Goal: Check status: Check status

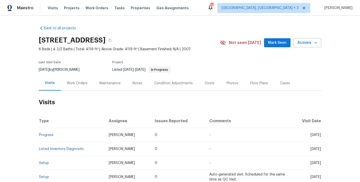
click at [85, 87] on div "Work Orders" at bounding box center [77, 83] width 33 height 15
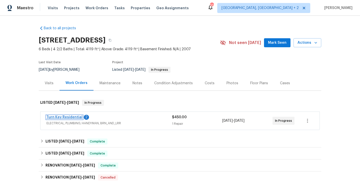
click at [77, 118] on link "Turn Key Residential" at bounding box center [65, 118] width 36 height 4
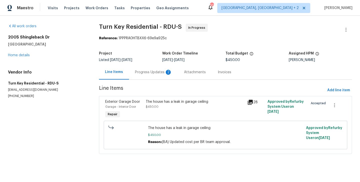
click at [140, 72] on div "Progress Updates 2" at bounding box center [153, 72] width 37 height 5
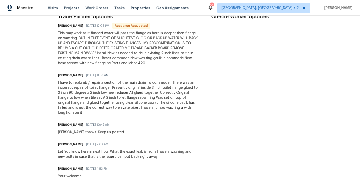
scroll to position [210, 0]
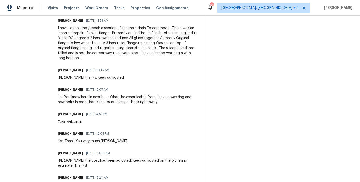
click at [125, 96] on div "Let You know here in next hour What the exact leak is from I have a wax ring an…" at bounding box center [128, 100] width 141 height 10
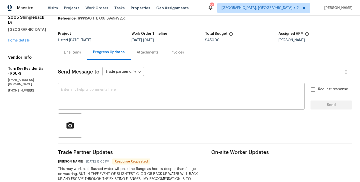
scroll to position [0, 0]
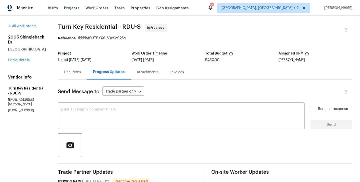
click at [87, 80] on div "Line Items" at bounding box center [72, 72] width 29 height 15
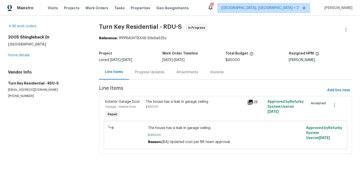
click at [153, 99] on div "The house has a leak in garage ceiling" at bounding box center [195, 101] width 99 height 5
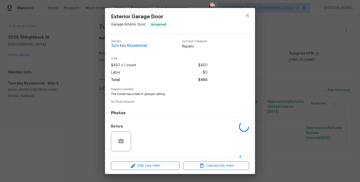
scroll to position [32, 0]
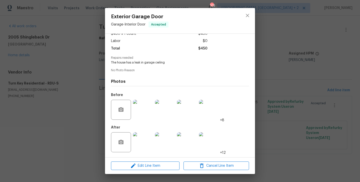
click at [64, 122] on div "Exterior Garage Door Garage - Interior Door Accepted Vendor Turn Key Residentia…" at bounding box center [180, 91] width 360 height 182
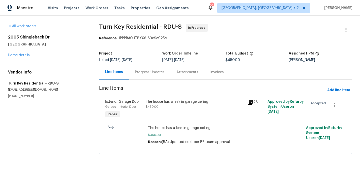
click at [141, 76] on div "Progress Updates" at bounding box center [150, 72] width 42 height 15
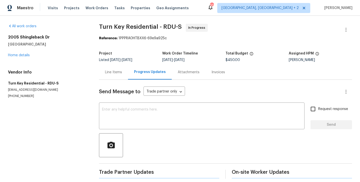
click at [141, 76] on div "Progress Updates" at bounding box center [150, 72] width 44 height 15
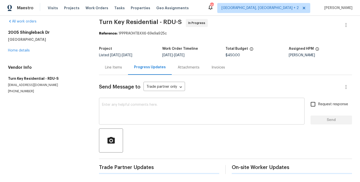
scroll to position [92, 0]
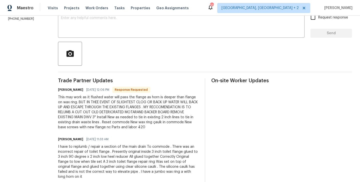
click at [76, 91] on h6 "[PERSON_NAME]" at bounding box center [70, 89] width 25 height 5
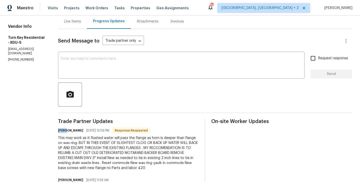
scroll to position [0, 0]
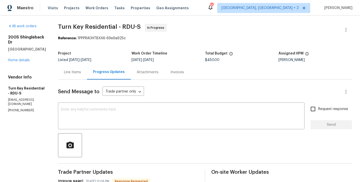
click at [124, 125] on textarea at bounding box center [181, 117] width 241 height 18
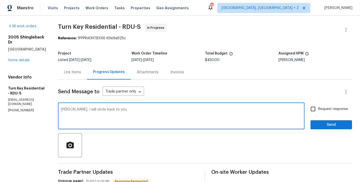
type textarea "[PERSON_NAME], I will circle back to you."
click at [322, 111] on span "Request response" at bounding box center [334, 109] width 30 height 5
click at [319, 111] on input "Request response" at bounding box center [313, 109] width 11 height 11
checkbox input "true"
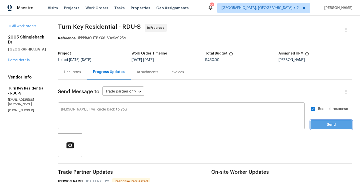
click at [321, 124] on span "Send" at bounding box center [332, 125] width 34 height 6
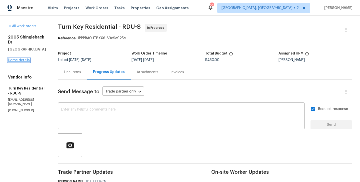
click at [18, 59] on link "Home details" at bounding box center [19, 61] width 22 height 4
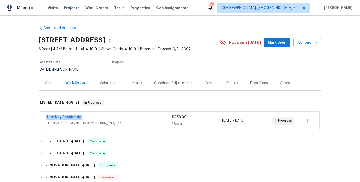
drag, startPoint x: 84, startPoint y: 119, endPoint x: 31, endPoint y: 119, distance: 53.1
click at [31, 119] on div "Back to all projects [STREET_ADDRESS] 6 Beds | 4 2/2 Baths | Total: 4119 ft² | …" at bounding box center [180, 99] width 360 height 166
copy link "Turn Key Residential"
click at [47, 118] on link "Turn Key Residential" at bounding box center [65, 118] width 36 height 4
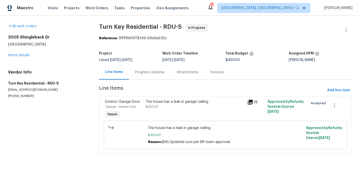
click at [153, 98] on div "The house has a leak in garage ceiling $450.00" at bounding box center [195, 109] width 102 height 23
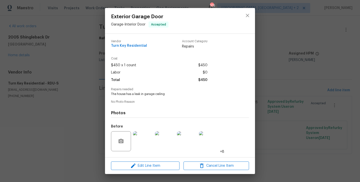
click at [151, 93] on span "The house has a leak in garage ceiling" at bounding box center [173, 94] width 124 height 4
copy span "The house has a leak in garage ceiling"
drag, startPoint x: 68, startPoint y: 84, endPoint x: 80, endPoint y: 84, distance: 12.8
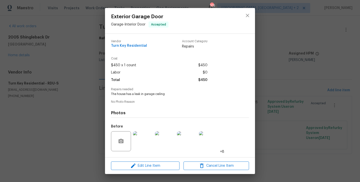
click at [68, 84] on div "Exterior Garage Door Garage - Interior Door Accepted Vendor Turn Key Residentia…" at bounding box center [180, 91] width 360 height 182
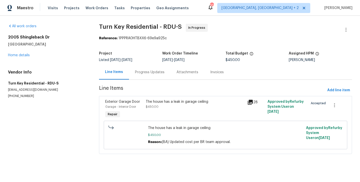
click at [151, 75] on div "Progress Updates" at bounding box center [150, 72] width 42 height 15
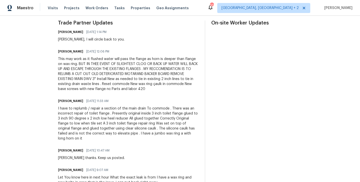
scroll to position [208, 0]
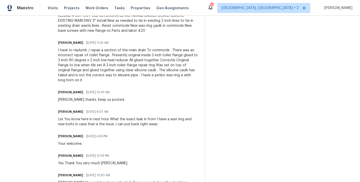
click at [113, 65] on div "I have to replumb / repair a section of the main drain To commode . There was a…" at bounding box center [128, 65] width 141 height 35
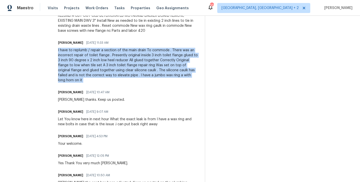
click at [113, 65] on div "I have to replumb / repair a section of the main drain To commode . There was a…" at bounding box center [128, 65] width 141 height 35
copy div "I have to replumb / repair a section of the main drain To commode . There was a…"
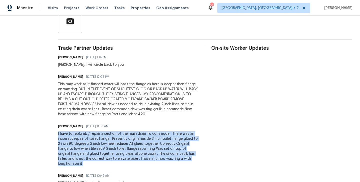
scroll to position [114, 0]
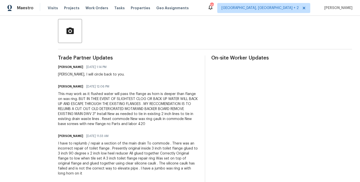
click at [138, 104] on div "This may work as it flushed water will pass the flange as horn is deeper than f…" at bounding box center [128, 109] width 141 height 35
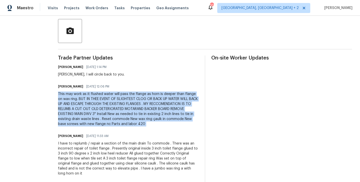
click at [138, 104] on div "This may work as it flushed water will pass the flange as horn is deeper than f…" at bounding box center [128, 109] width 141 height 35
copy div "This may work as it flushed water will pass the flange as horn is deeper than f…"
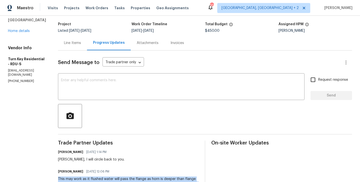
scroll to position [0, 0]
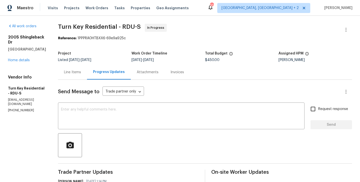
click at [216, 62] on div "Project Listed [DATE] - [DATE] Work Order Timeline [DATE] - [DATE] Total Budget…" at bounding box center [205, 57] width 294 height 16
copy span "$450.00"
drag, startPoint x: 70, startPoint y: 25, endPoint x: 128, endPoint y: 31, distance: 58.8
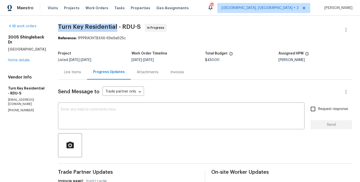
copy span "Turn Key Residential"
click at [21, 59] on link "Home details" at bounding box center [19, 61] width 22 height 4
